Goal: Book appointment/travel/reservation

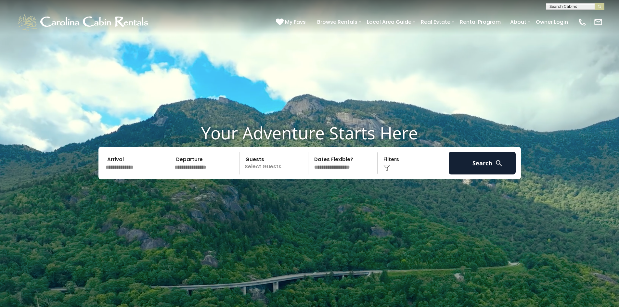
click at [120, 175] on div "Arrival Departure Guests Select Guests Guests - 0 + + **" at bounding box center [310, 163] width 423 height 33
click at [123, 165] on input "text" at bounding box center [136, 163] width 67 height 23
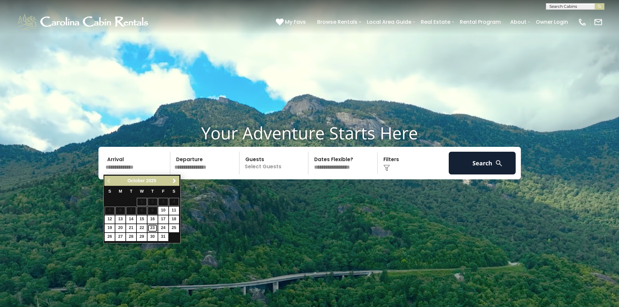
click at [149, 229] on link "23" at bounding box center [153, 228] width 10 height 8
type input "********"
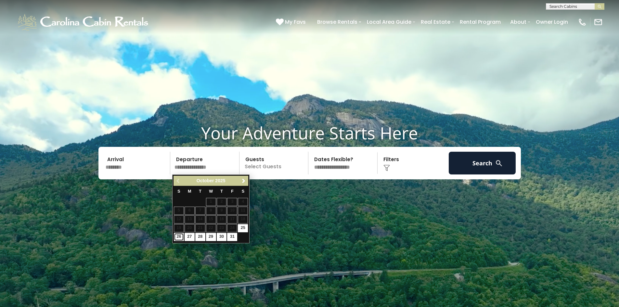
click at [178, 237] on link "26" at bounding box center [179, 237] width 10 height 8
type input "********"
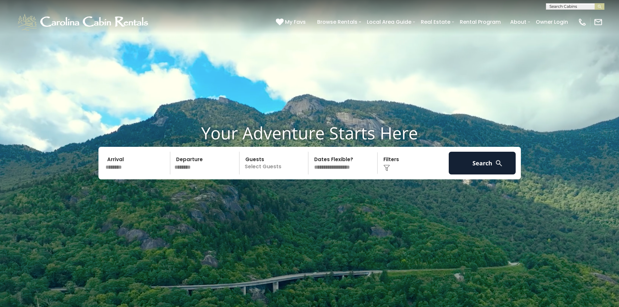
click at [270, 166] on p "Select Guests" at bounding box center [275, 163] width 67 height 23
click at [306, 192] on span "+" at bounding box center [306, 190] width 3 height 7
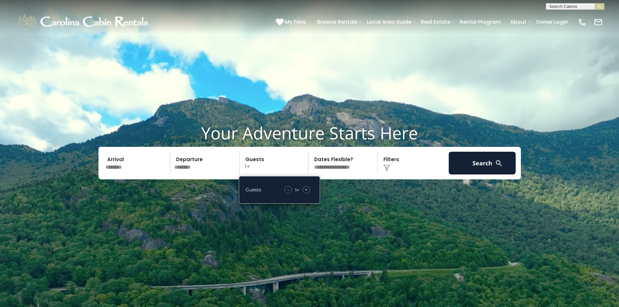
click at [306, 192] on span "+" at bounding box center [306, 190] width 3 height 7
click at [306, 191] on span "+" at bounding box center [306, 190] width 3 height 7
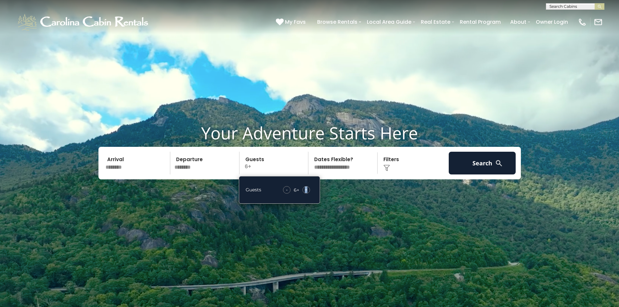
click at [389, 167] on img at bounding box center [387, 168] width 7 height 7
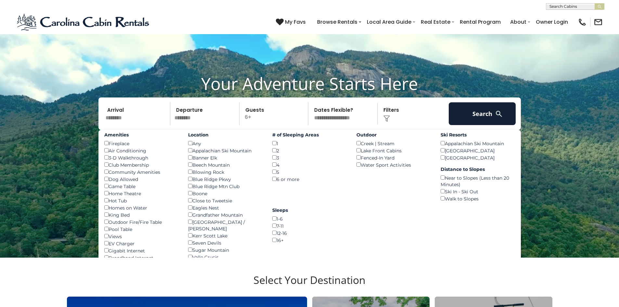
drag, startPoint x: 409, startPoint y: 234, endPoint x: 406, endPoint y: 246, distance: 12.9
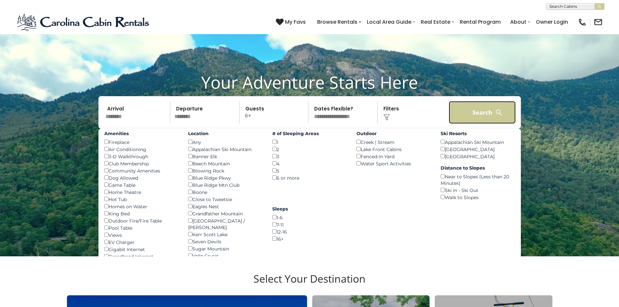
click at [476, 120] on button "Search" at bounding box center [482, 112] width 67 height 23
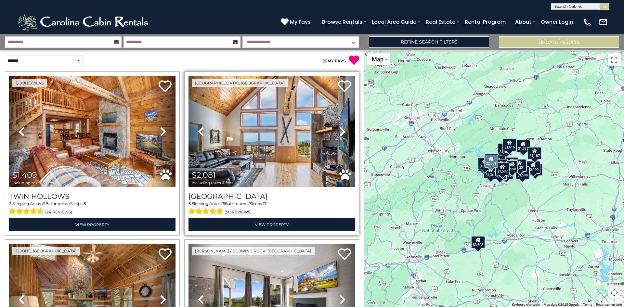
scroll to position [325, 0]
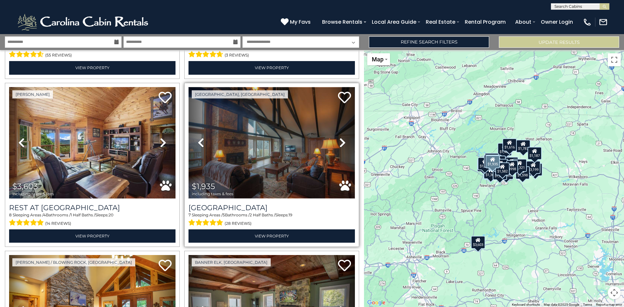
click at [272, 180] on img at bounding box center [272, 143] width 166 height 112
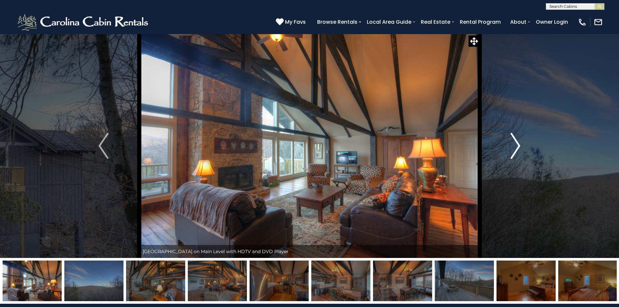
click at [515, 147] on img "Next" at bounding box center [516, 146] width 10 height 26
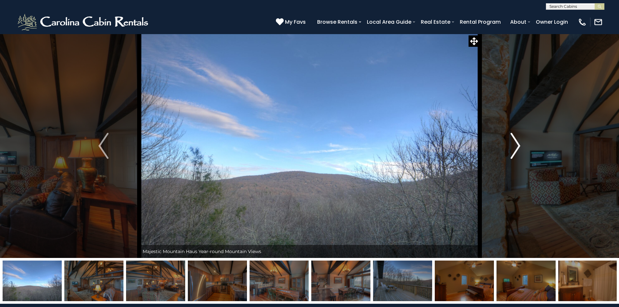
click at [515, 147] on img "Next" at bounding box center [516, 146] width 10 height 26
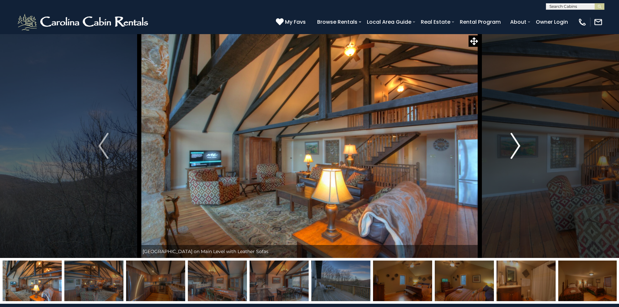
click at [515, 147] on img "Next" at bounding box center [516, 146] width 10 height 26
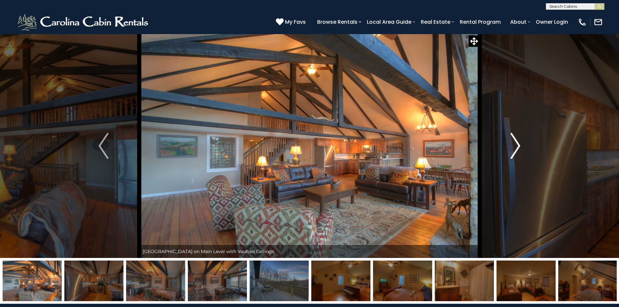
click at [516, 147] on img "Next" at bounding box center [516, 146] width 10 height 26
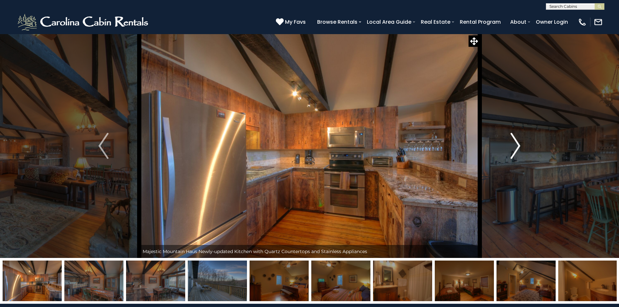
click at [516, 147] on img "Next" at bounding box center [516, 146] width 10 height 26
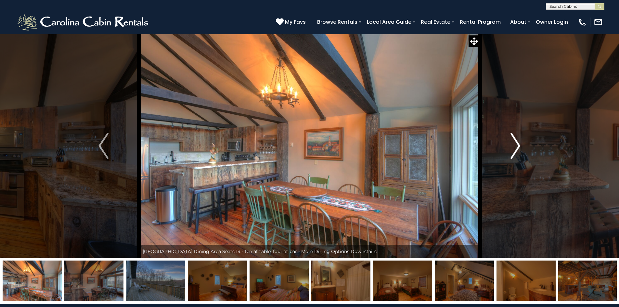
click at [516, 147] on img "Next" at bounding box center [516, 146] width 10 height 26
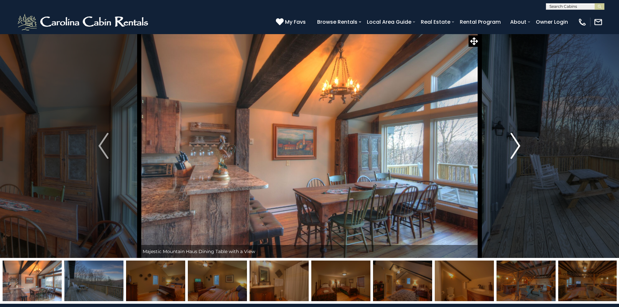
click at [516, 147] on img "Next" at bounding box center [516, 146] width 10 height 26
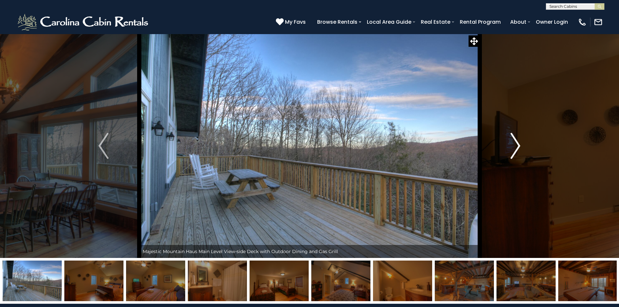
click at [516, 147] on img "Next" at bounding box center [516, 146] width 10 height 26
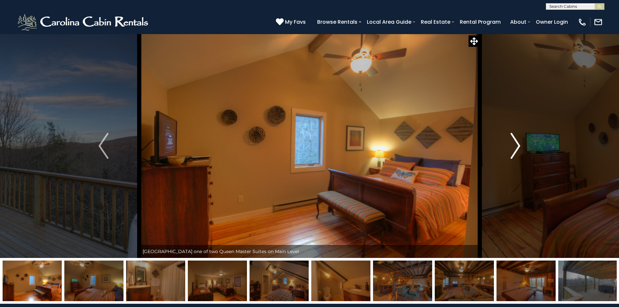
click at [516, 147] on img "Next" at bounding box center [516, 146] width 10 height 26
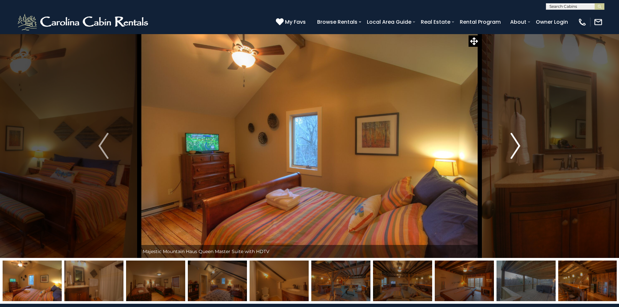
click at [516, 147] on img "Next" at bounding box center [516, 146] width 10 height 26
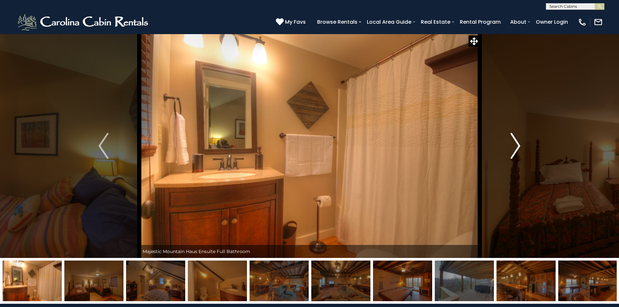
click at [516, 147] on img "Next" at bounding box center [516, 146] width 10 height 26
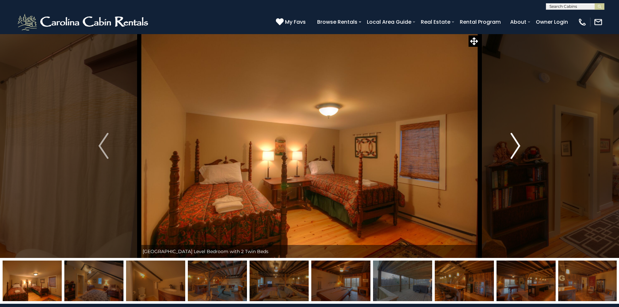
click at [516, 147] on img "Next" at bounding box center [516, 146] width 10 height 26
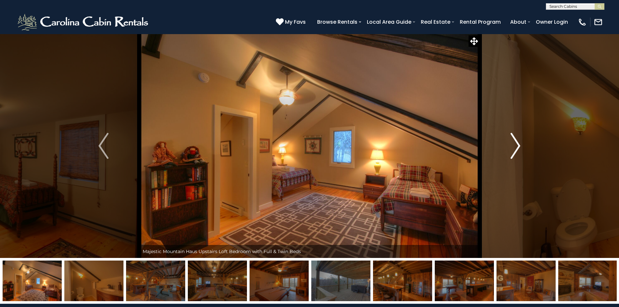
click at [516, 147] on img "Next" at bounding box center [516, 146] width 10 height 26
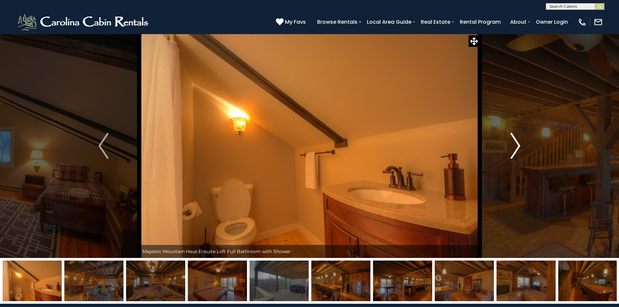
click at [516, 147] on img "Next" at bounding box center [516, 146] width 10 height 26
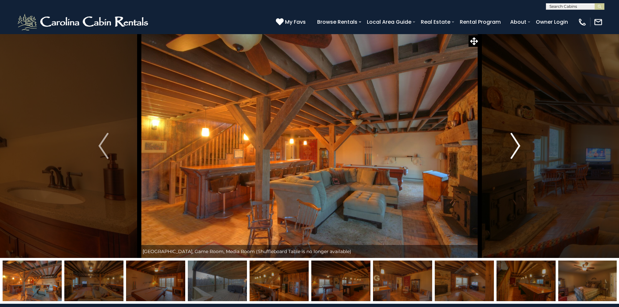
click at [516, 147] on img "Next" at bounding box center [516, 146] width 10 height 26
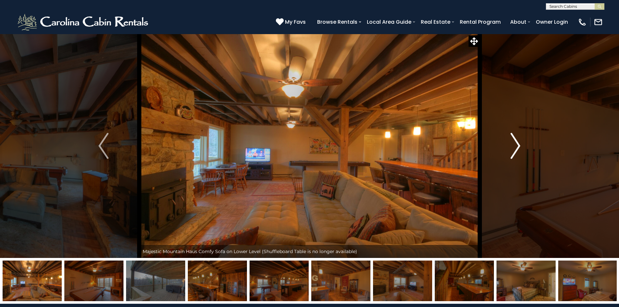
click at [516, 147] on img "Next" at bounding box center [516, 146] width 10 height 26
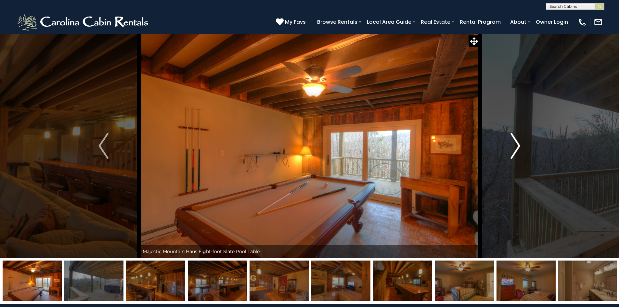
click at [516, 147] on img "Next" at bounding box center [516, 146] width 10 height 26
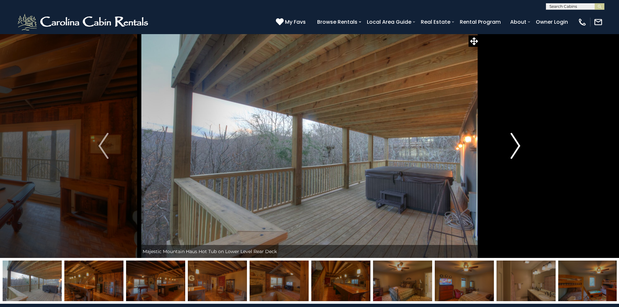
click at [516, 147] on img "Next" at bounding box center [516, 146] width 10 height 26
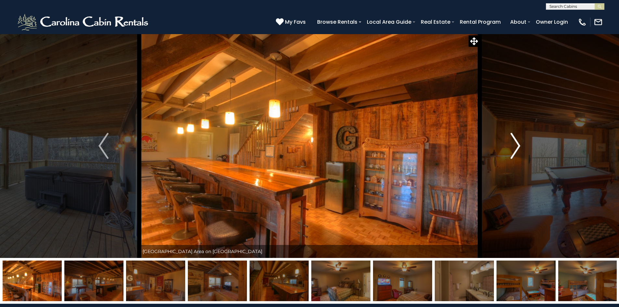
click at [516, 147] on img "Next" at bounding box center [516, 146] width 10 height 26
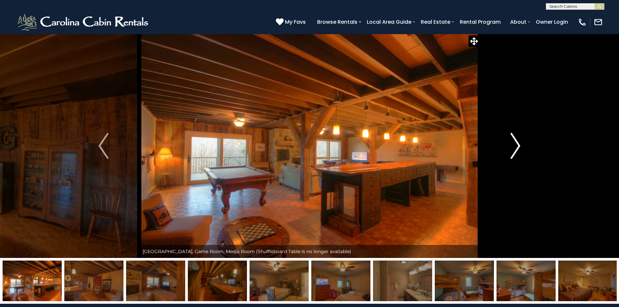
click at [516, 147] on img "Next" at bounding box center [516, 146] width 10 height 26
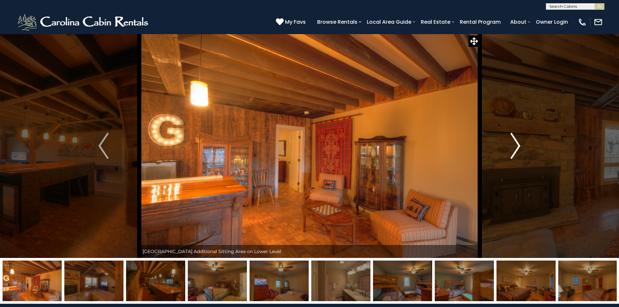
click at [516, 147] on img "Next" at bounding box center [516, 146] width 10 height 26
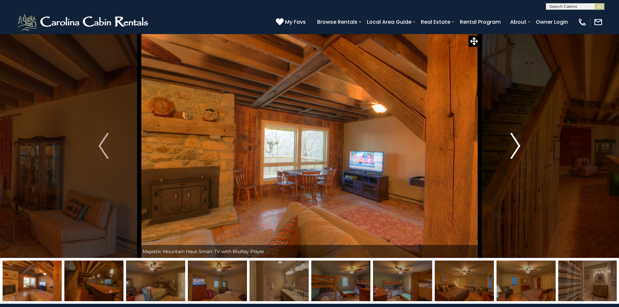
click at [516, 147] on img "Next" at bounding box center [516, 146] width 10 height 26
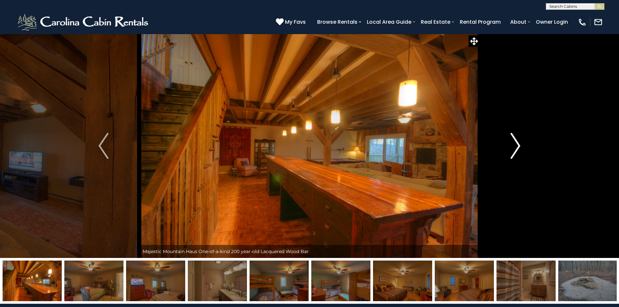
click at [516, 147] on img "Next" at bounding box center [516, 146] width 10 height 26
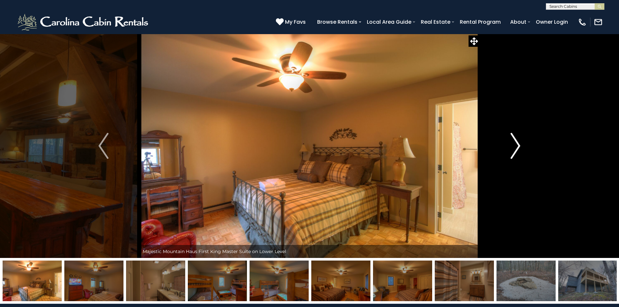
click at [516, 147] on img "Next" at bounding box center [516, 146] width 10 height 26
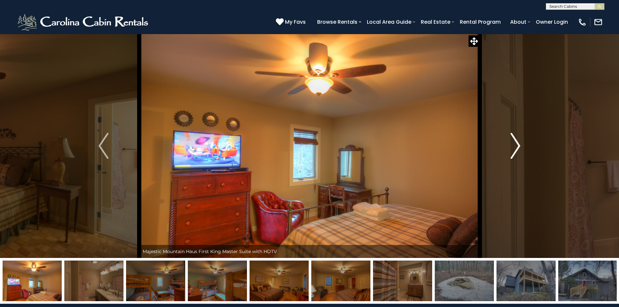
click at [516, 147] on img "Next" at bounding box center [516, 146] width 10 height 26
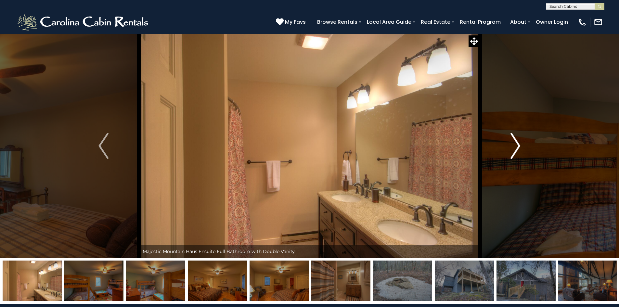
click at [516, 147] on img "Next" at bounding box center [516, 146] width 10 height 26
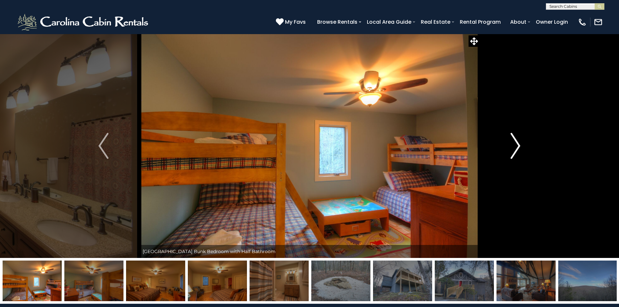
click at [516, 147] on img "Next" at bounding box center [516, 146] width 10 height 26
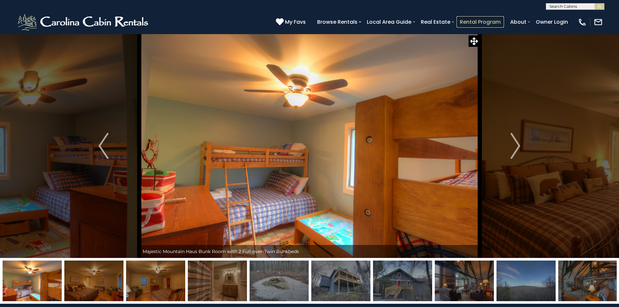
click at [485, 22] on link "Rental Program" at bounding box center [480, 21] width 47 height 11
